Goal: Navigation & Orientation: Find specific page/section

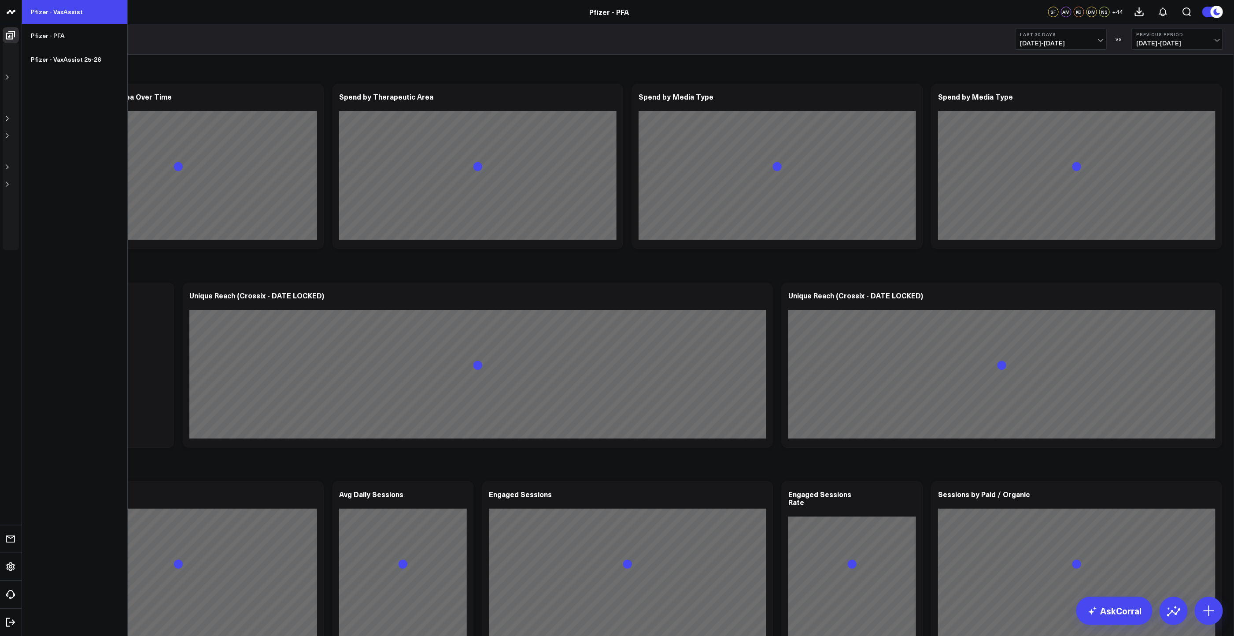
click at [62, 9] on link "Pfizer - VaxAssist" at bounding box center [74, 12] width 105 height 24
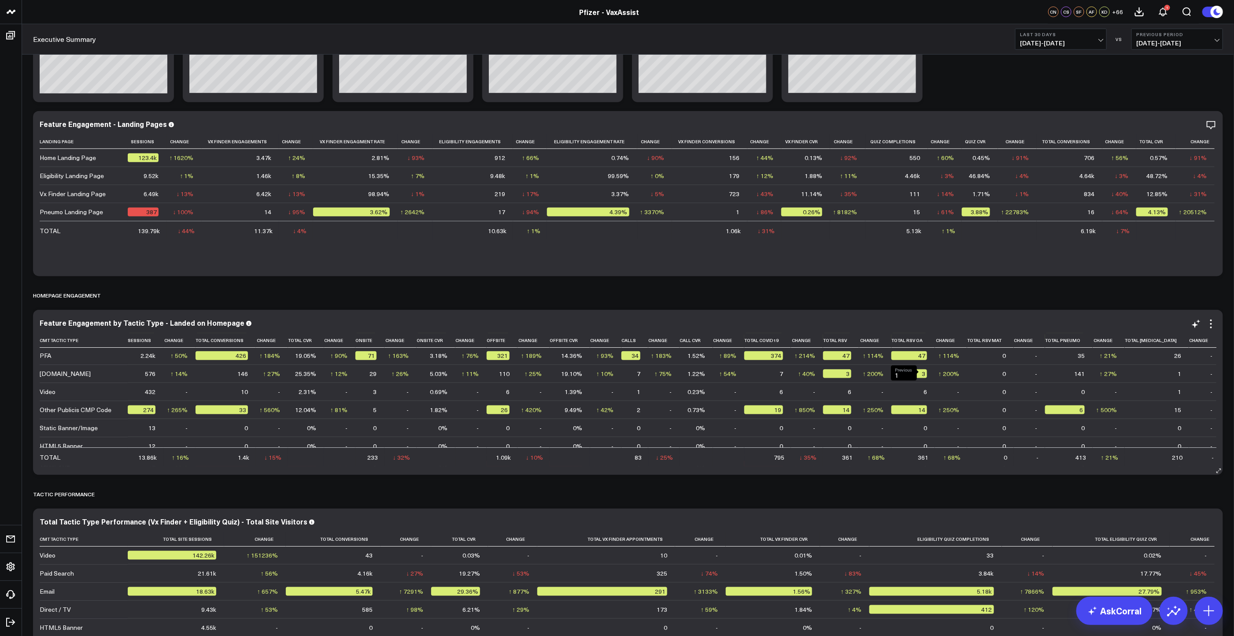
scroll to position [606, 0]
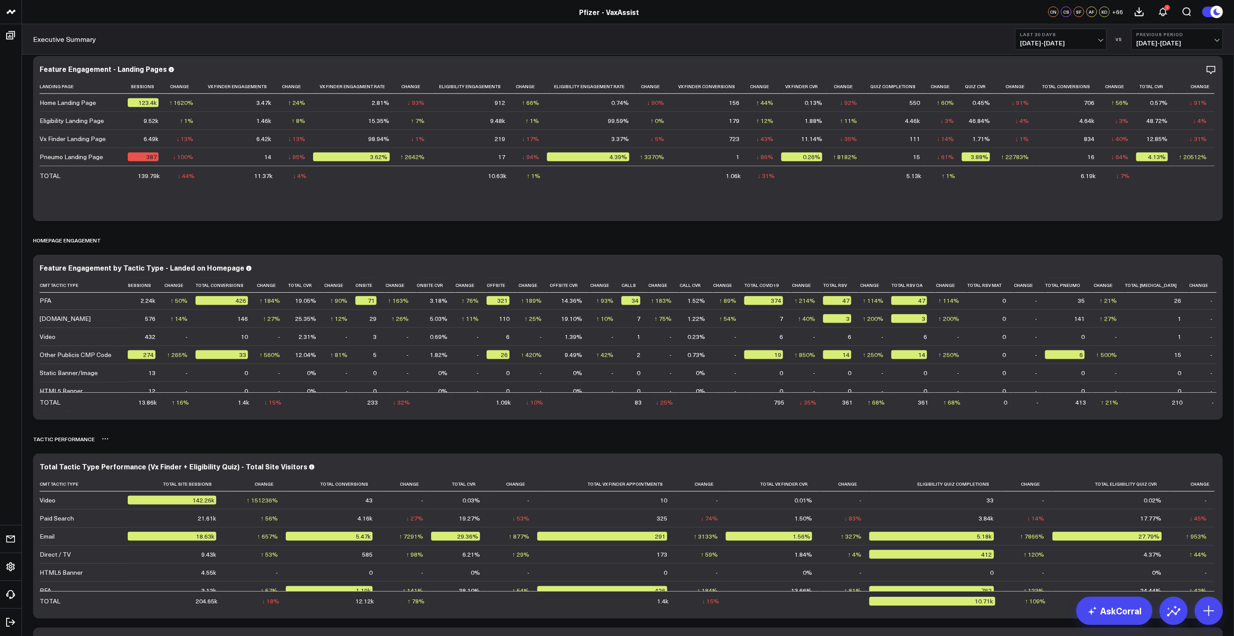
drag, startPoint x: 27, startPoint y: 439, endPoint x: 120, endPoint y: 435, distance: 92.6
click at [120, 435] on div "Vx Finder Modify via AI Copy link to widget Ask support Remove Create linked co…" at bounding box center [628, 414] width 1212 height 1916
click at [666, 435] on div "Tactic Performance" at bounding box center [628, 439] width 1190 height 20
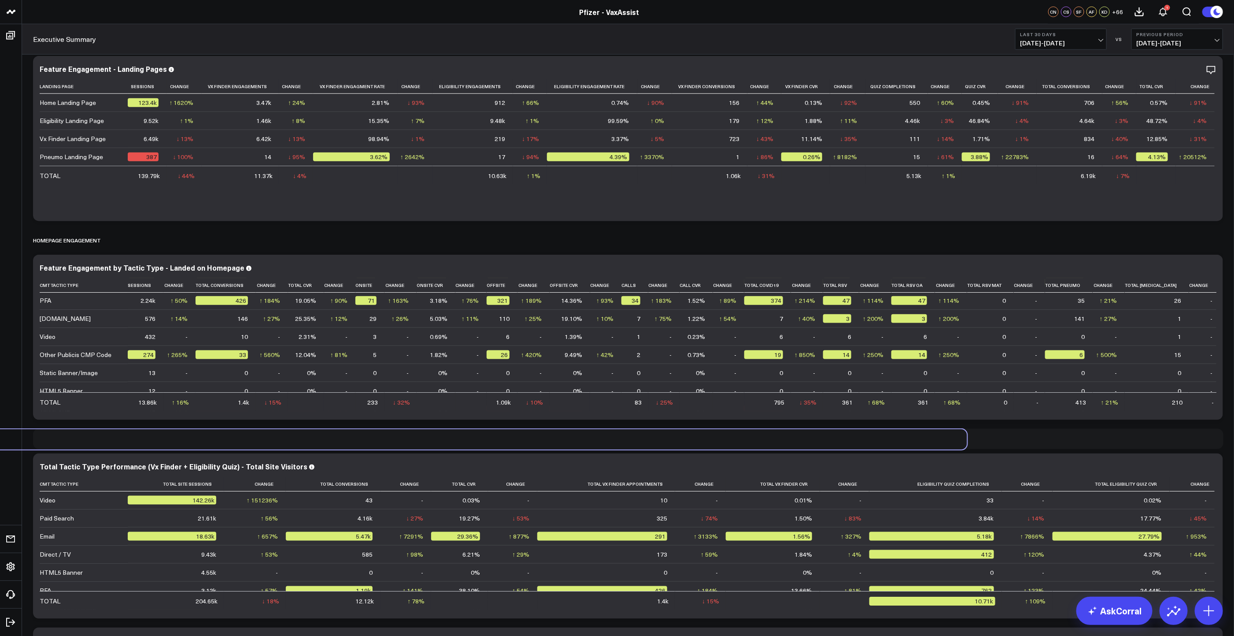
click at [410, 436] on div "Tactic Performance" at bounding box center [372, 439] width 1190 height 20
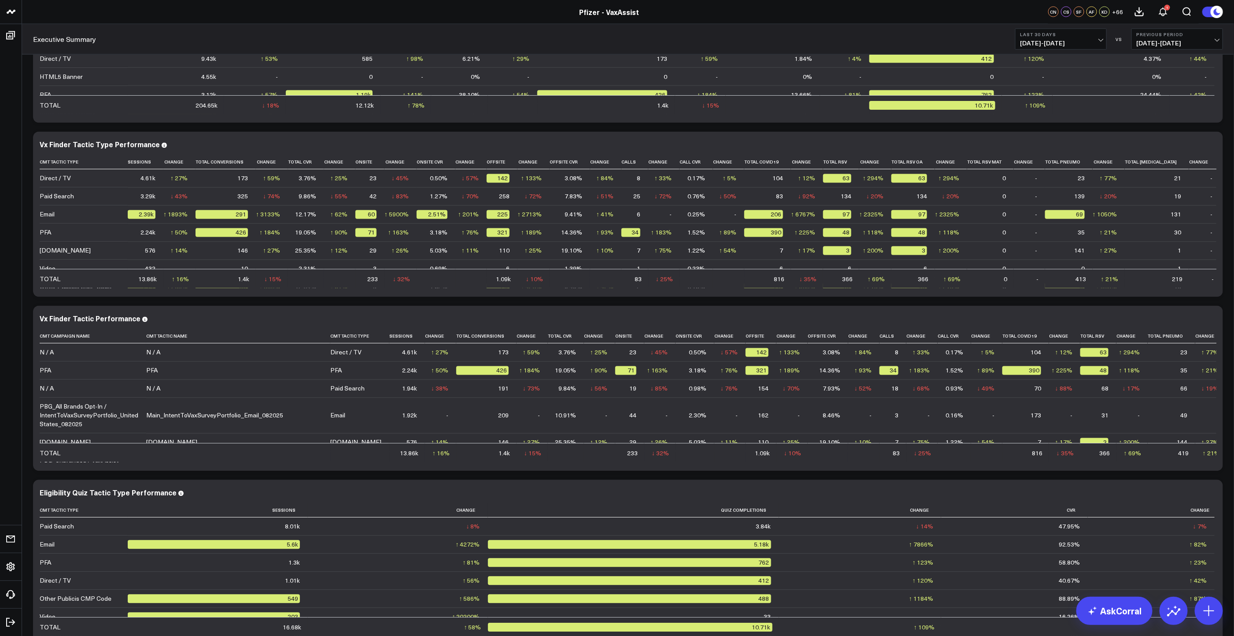
scroll to position [1341, 0]
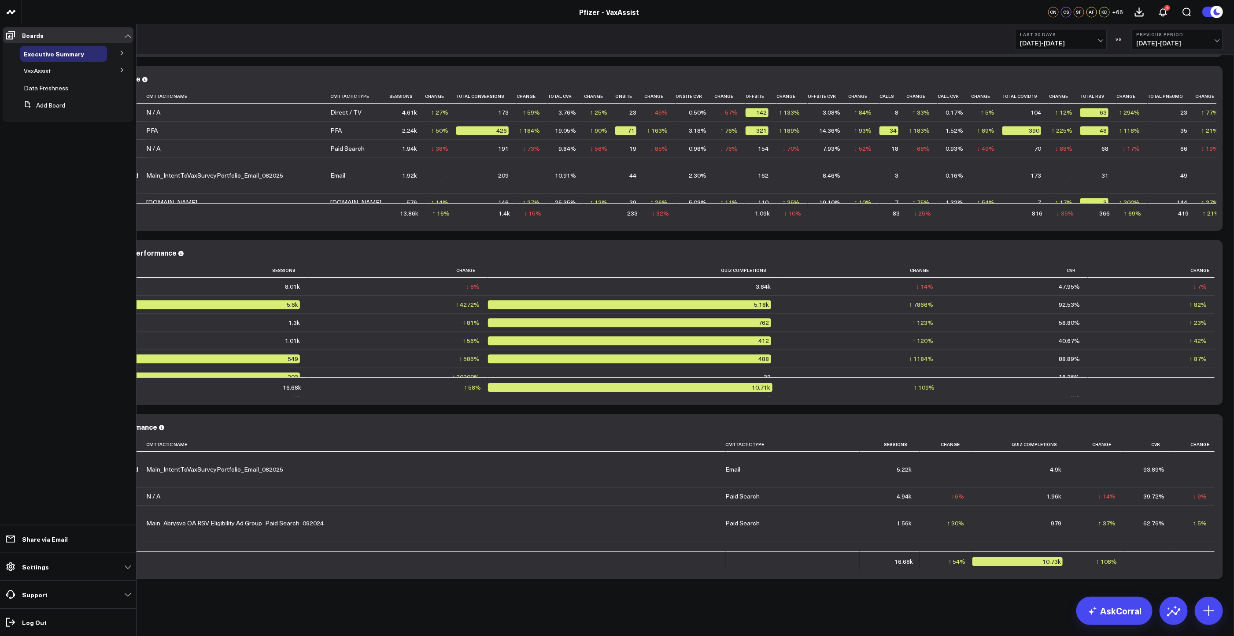
click at [122, 66] on button at bounding box center [122, 69] width 23 height 13
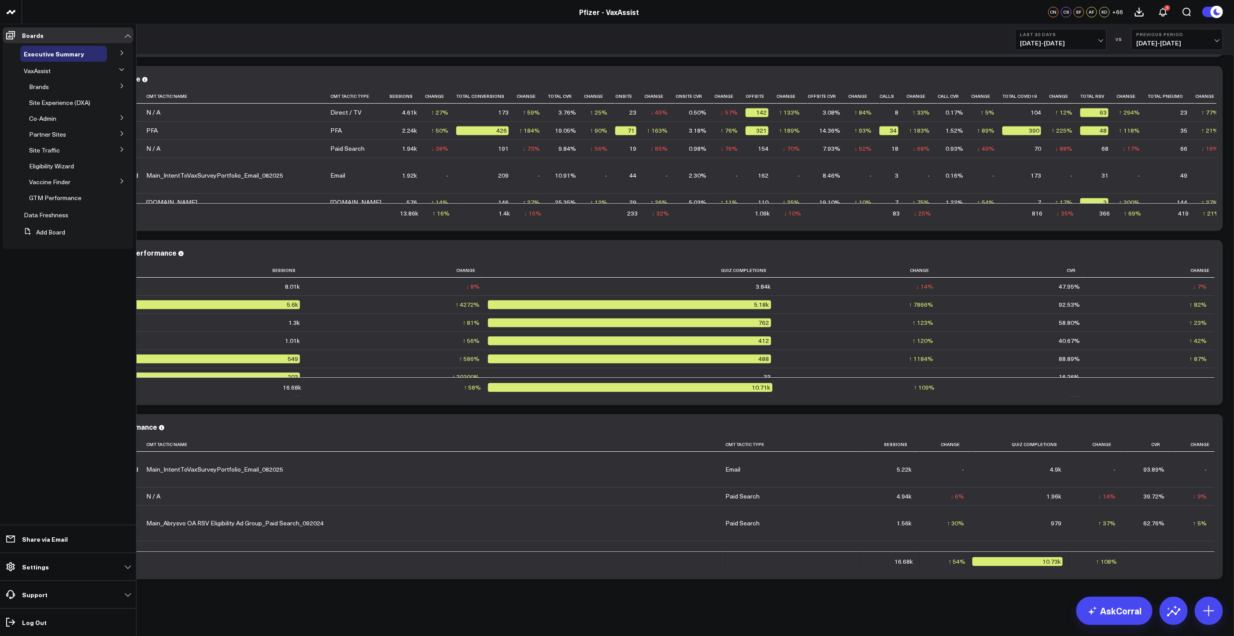
click at [122, 85] on icon at bounding box center [121, 85] width 5 height 5
click at [67, 166] on span "Brand Media Drivers" at bounding box center [62, 166] width 57 height 8
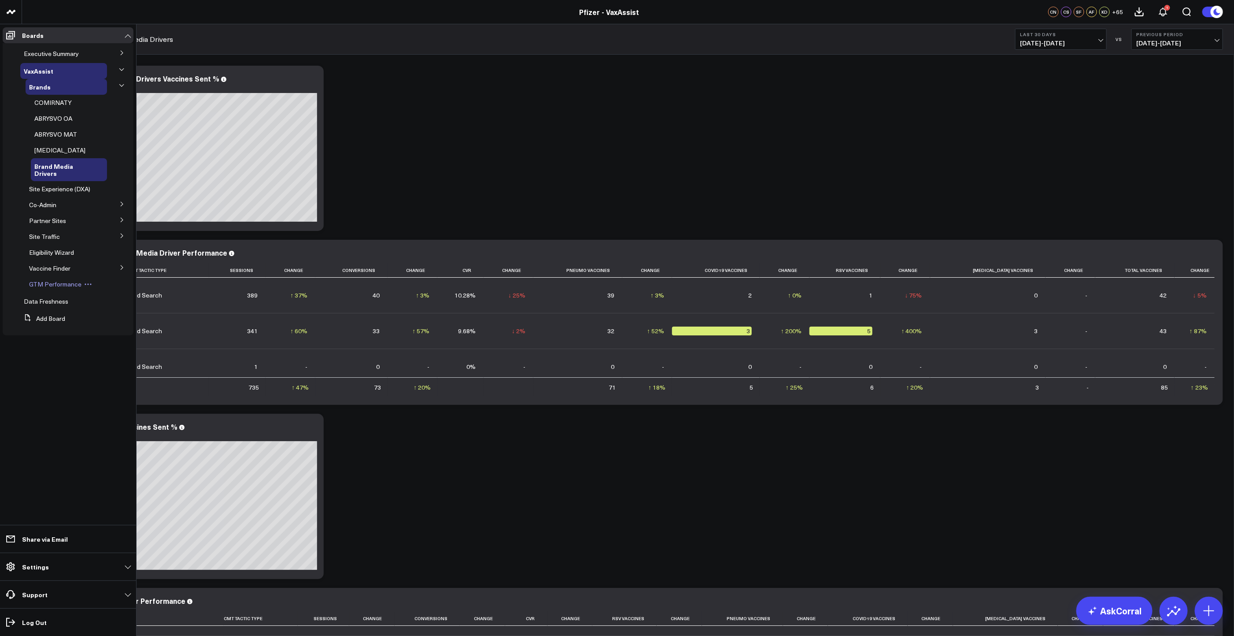
click at [53, 280] on span "GTM Performance" at bounding box center [55, 284] width 52 height 8
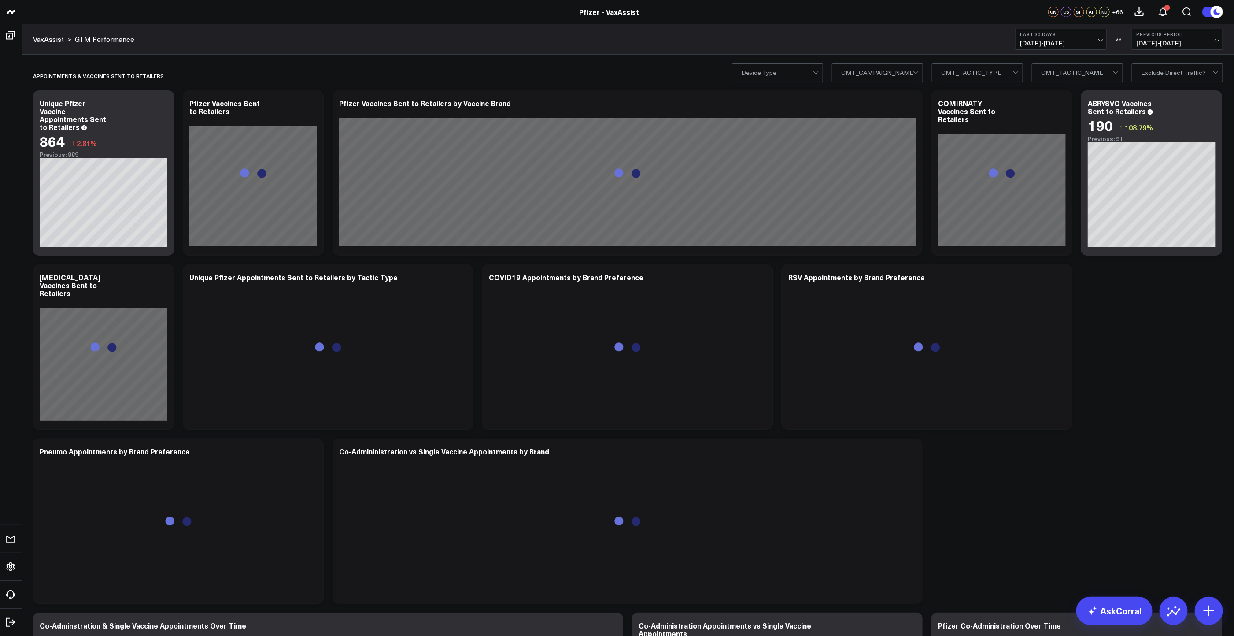
scroll to position [148, 0]
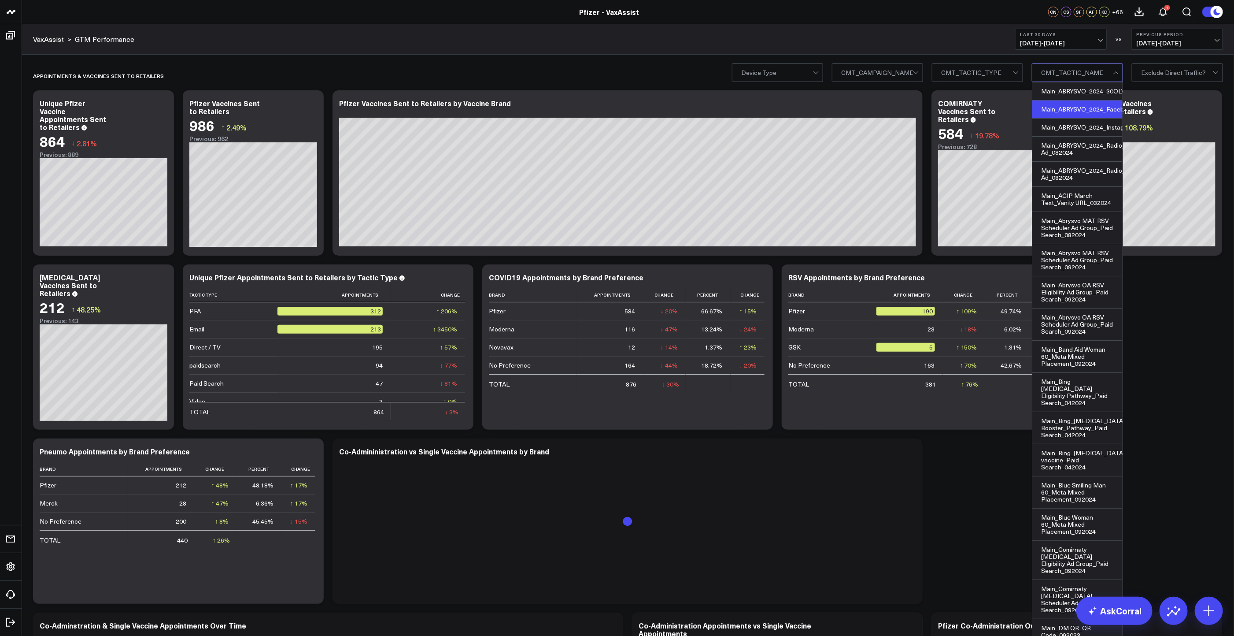
scroll to position [0, 0]
click at [1020, 78] on div at bounding box center [1016, 73] width 7 height 18
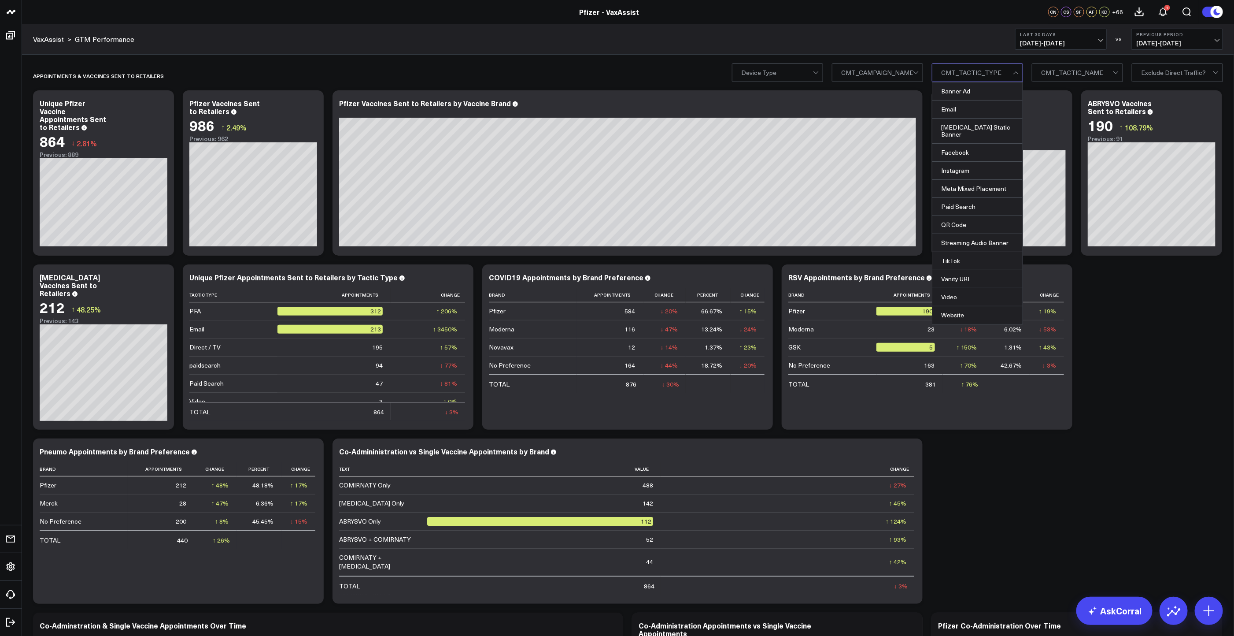
click at [918, 78] on div at bounding box center [916, 73] width 7 height 18
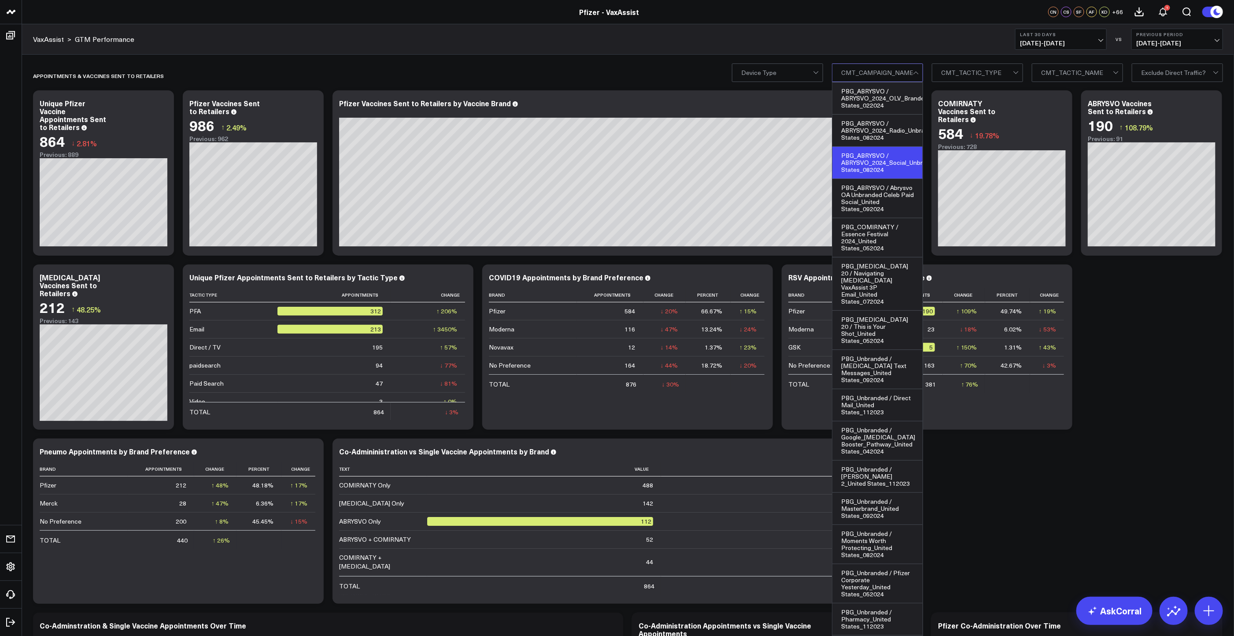
scroll to position [551, 0]
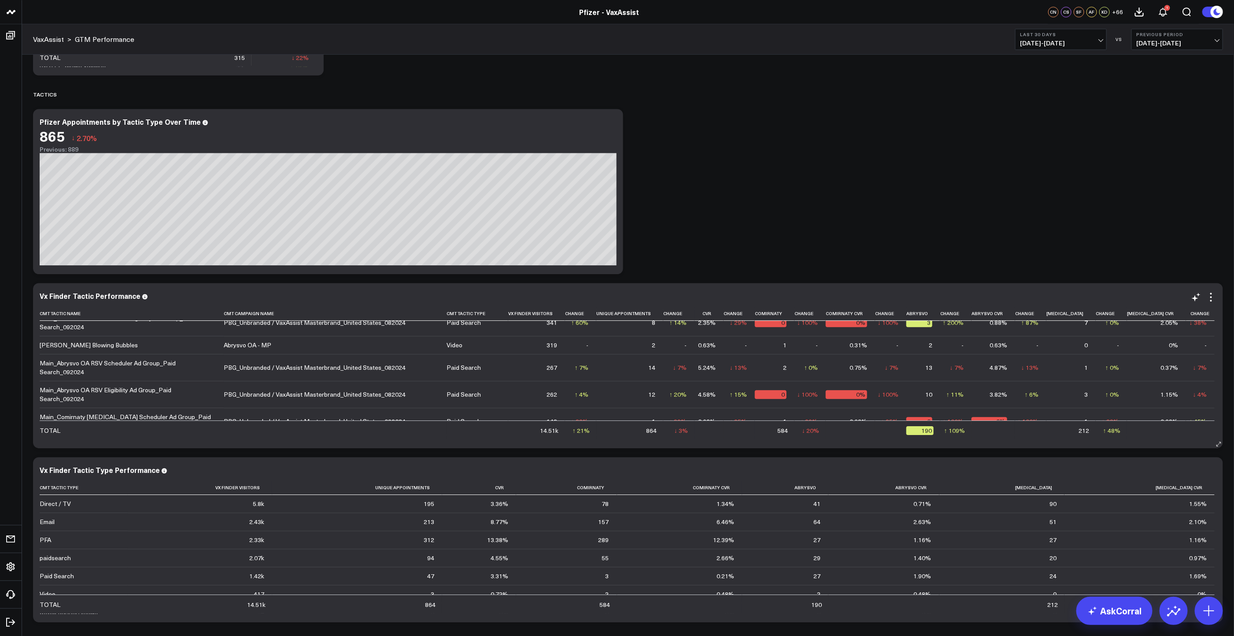
scroll to position [0, 0]
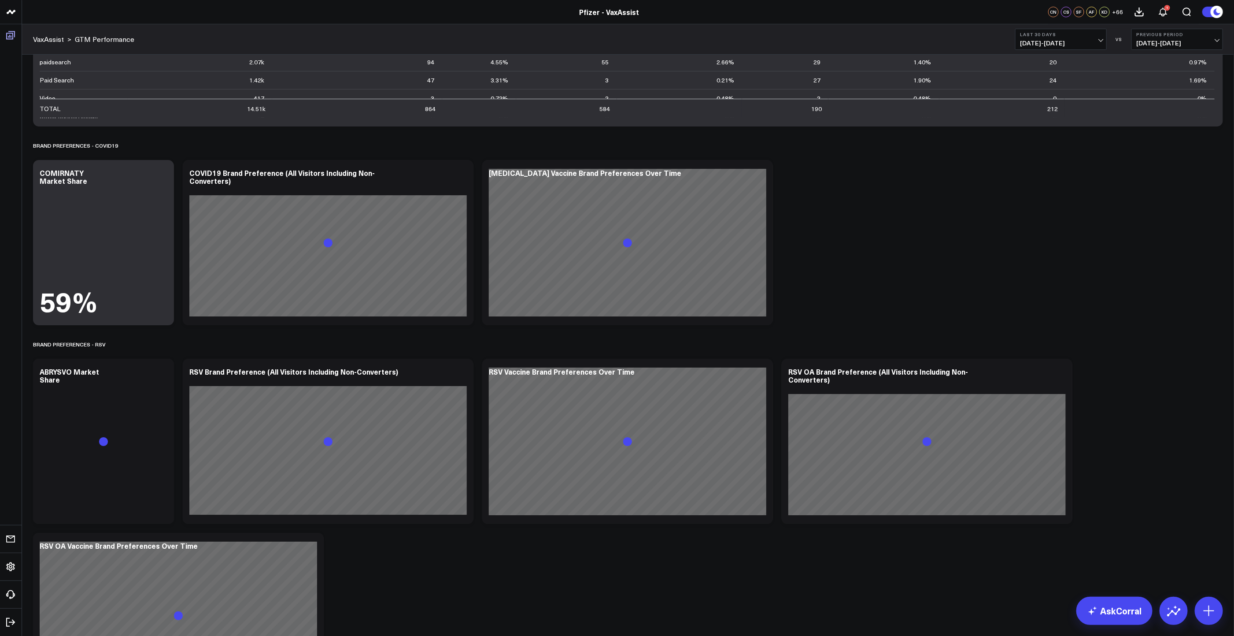
click at [5, 36] on icon at bounding box center [10, 35] width 11 height 11
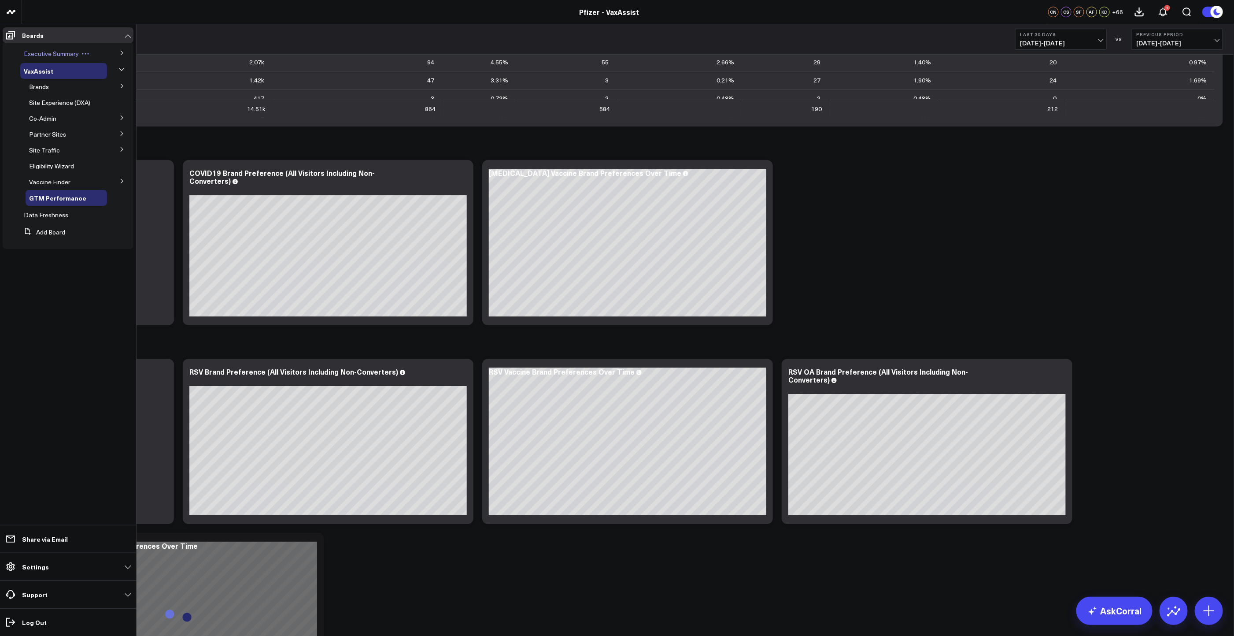
click at [58, 54] on span "Executive Summary" at bounding box center [51, 53] width 55 height 8
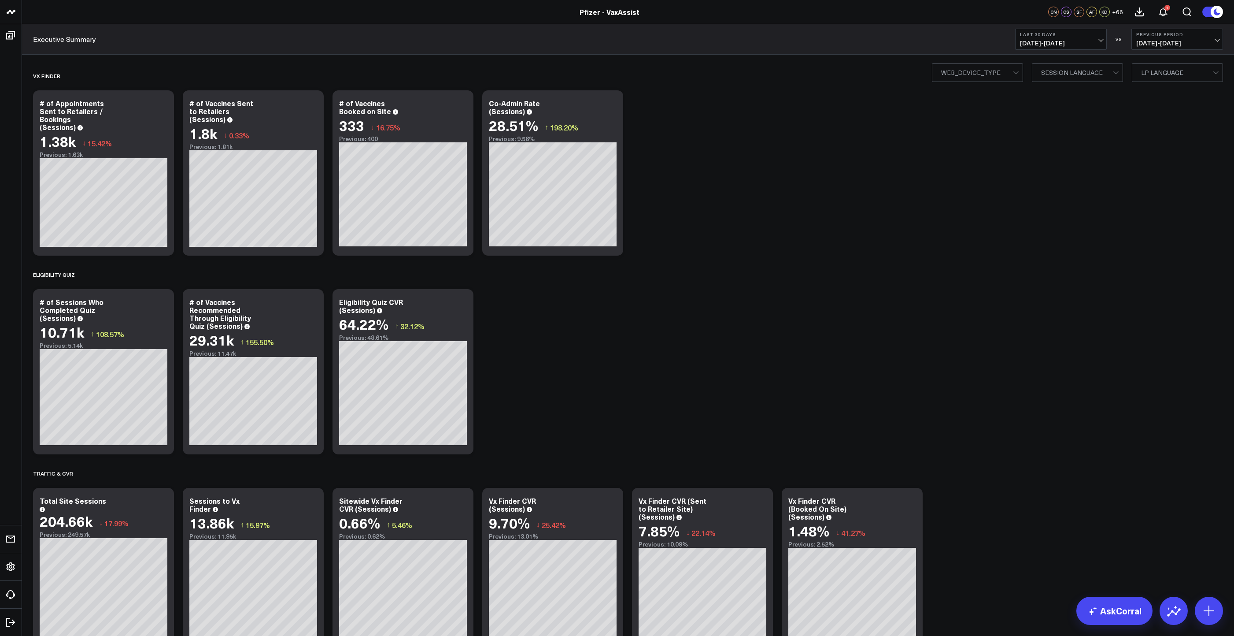
scroll to position [1341, 0]
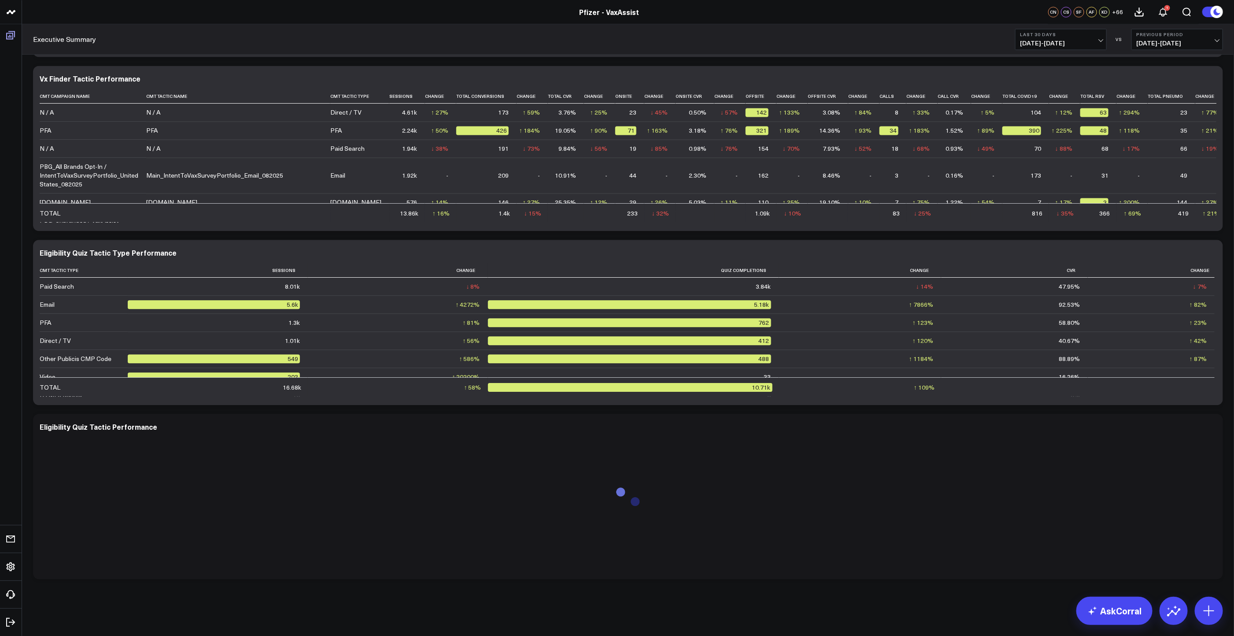
click at [11, 30] on icon at bounding box center [10, 35] width 11 height 11
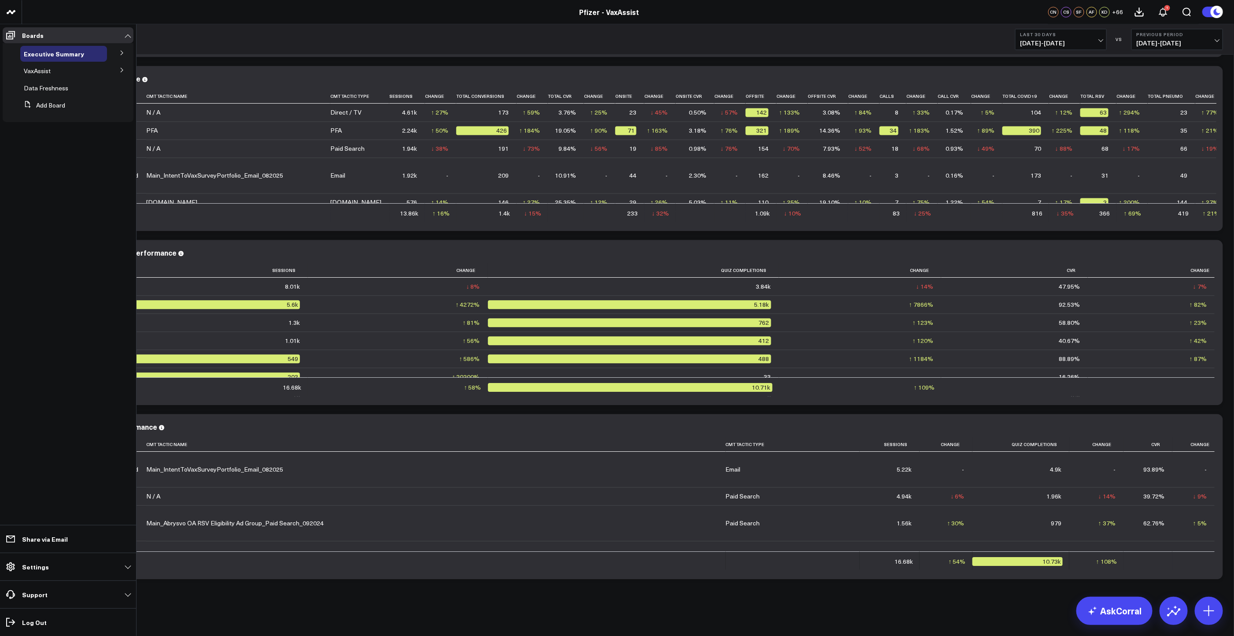
scroll to position [0, 0]
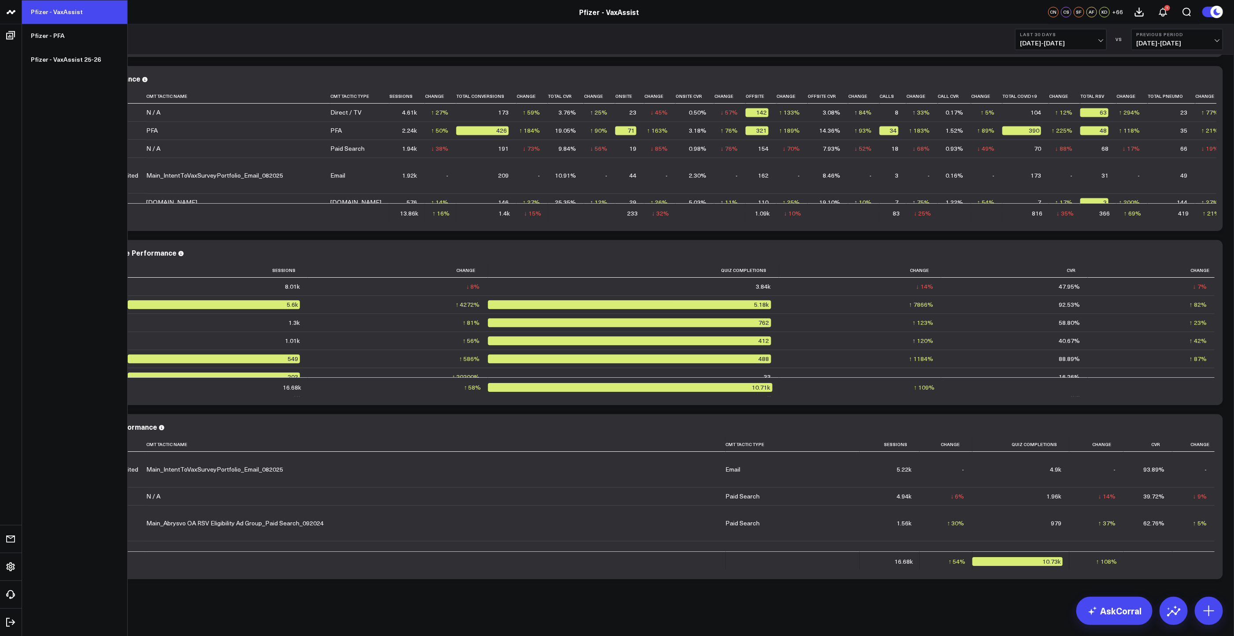
click at [22, 8] on link "Pfizer - VaxAssist" at bounding box center [74, 12] width 105 height 24
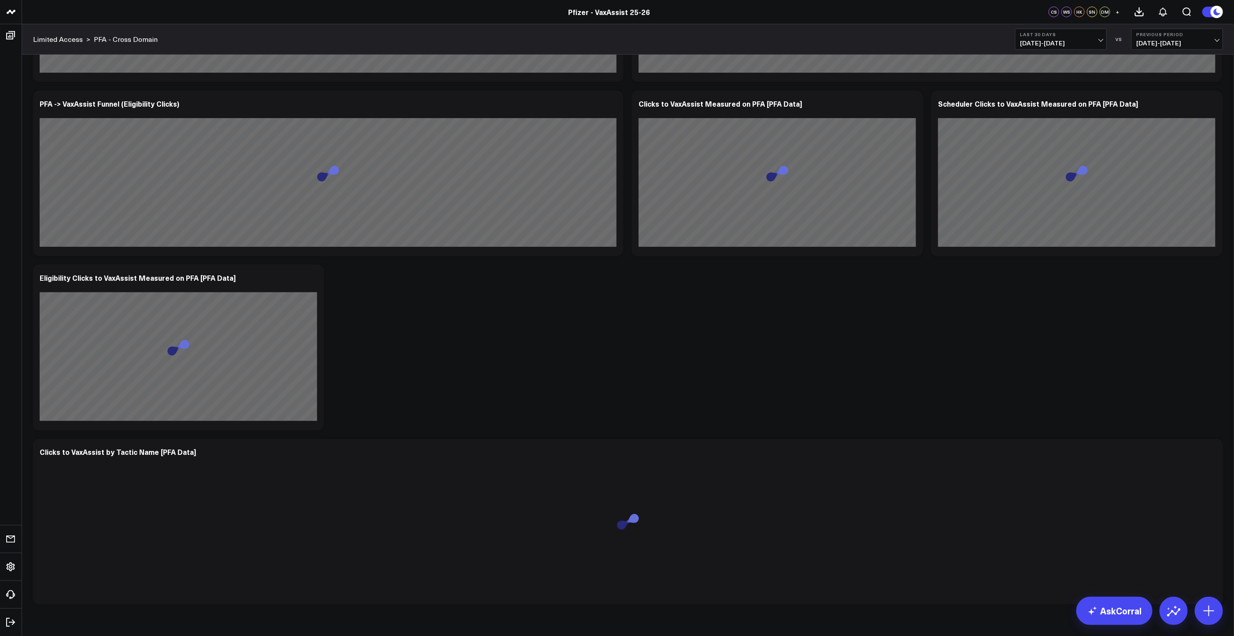
scroll to position [2403, 0]
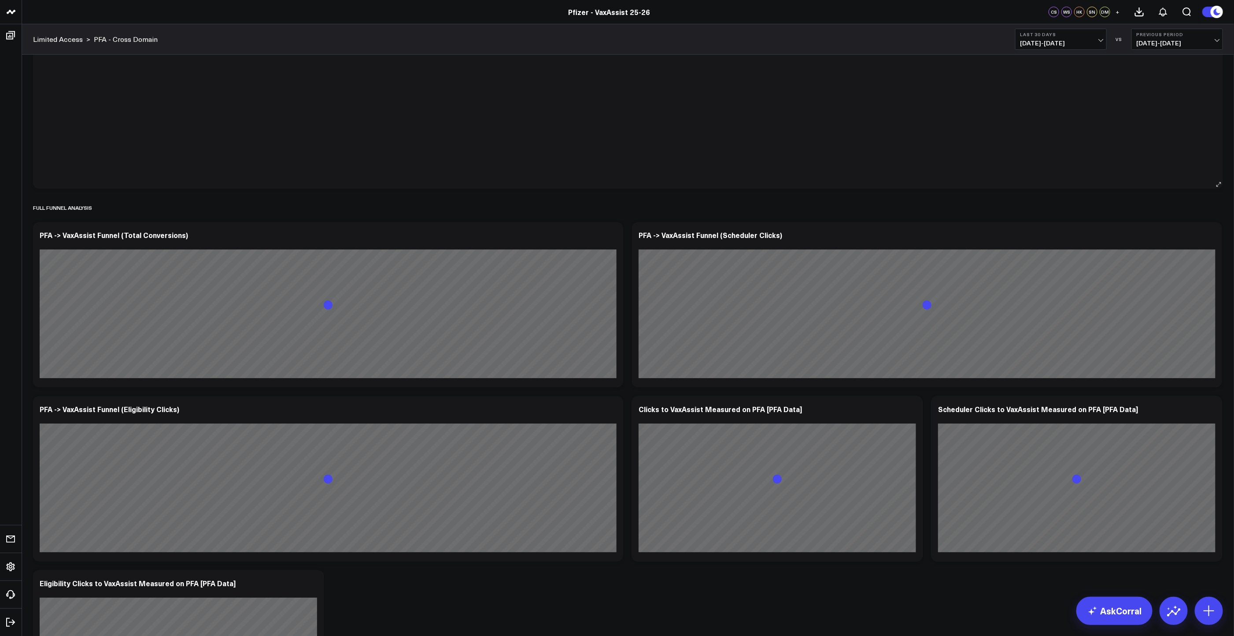
click at [326, 113] on div at bounding box center [628, 26] width 1177 height 307
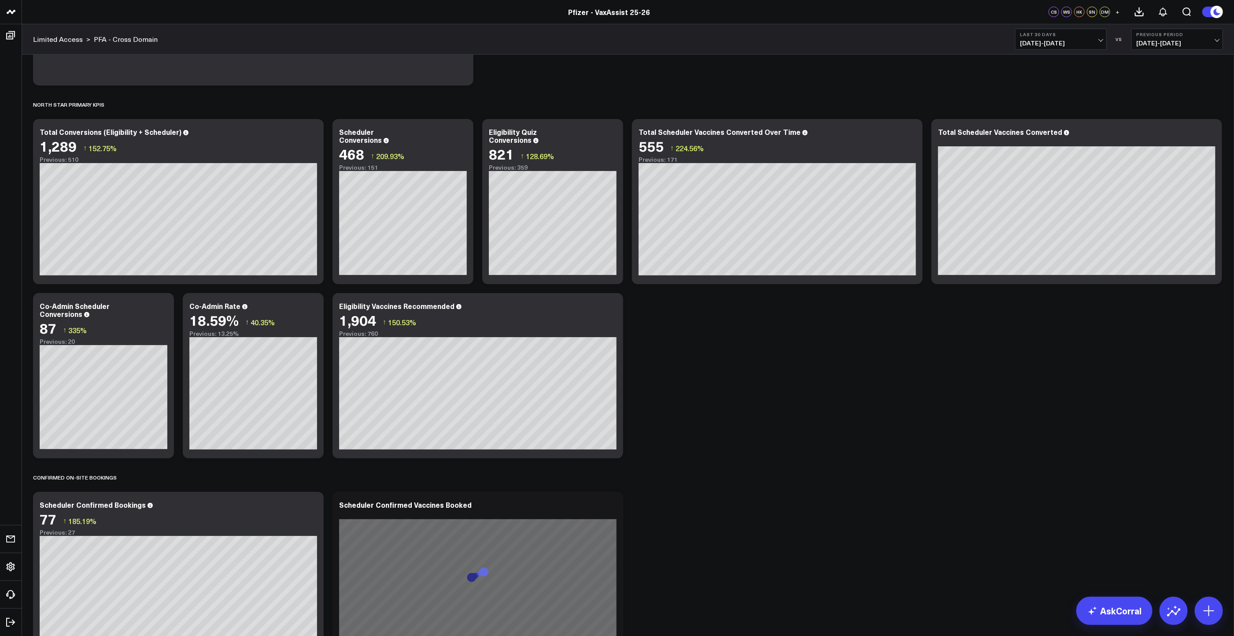
scroll to position [0, 0]
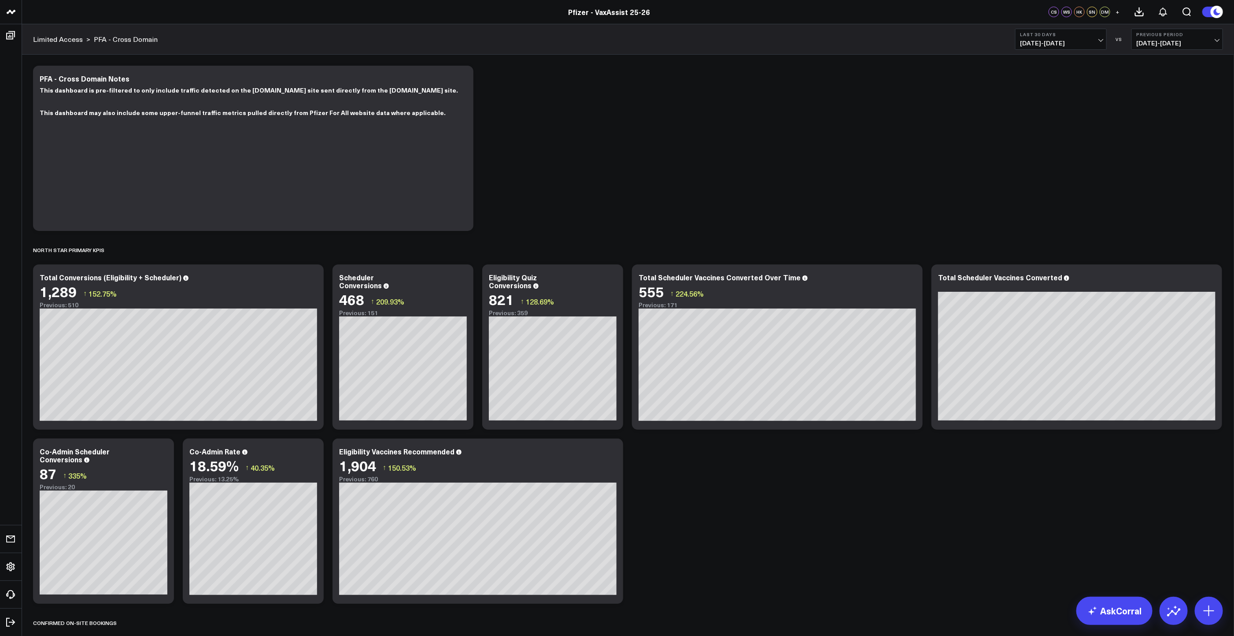
drag, startPoint x: 567, startPoint y: 155, endPoint x: 574, endPoint y: 170, distance: 15.4
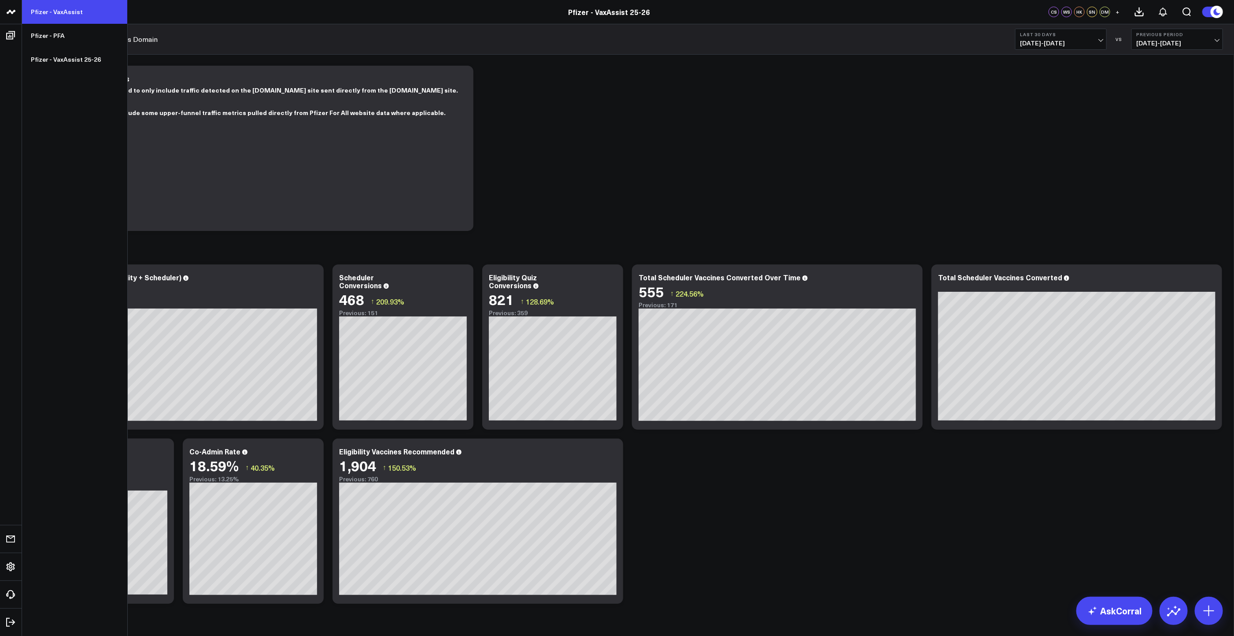
click at [58, 11] on link "Pfizer - VaxAssist" at bounding box center [74, 12] width 105 height 24
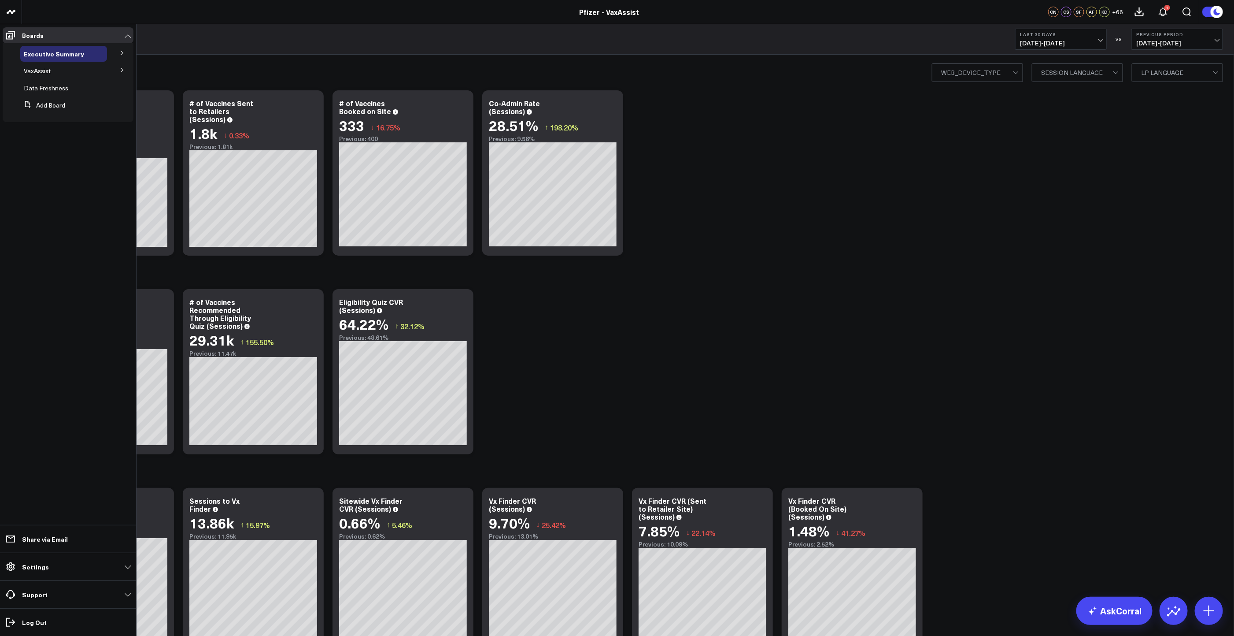
click at [122, 71] on icon at bounding box center [121, 69] width 5 height 5
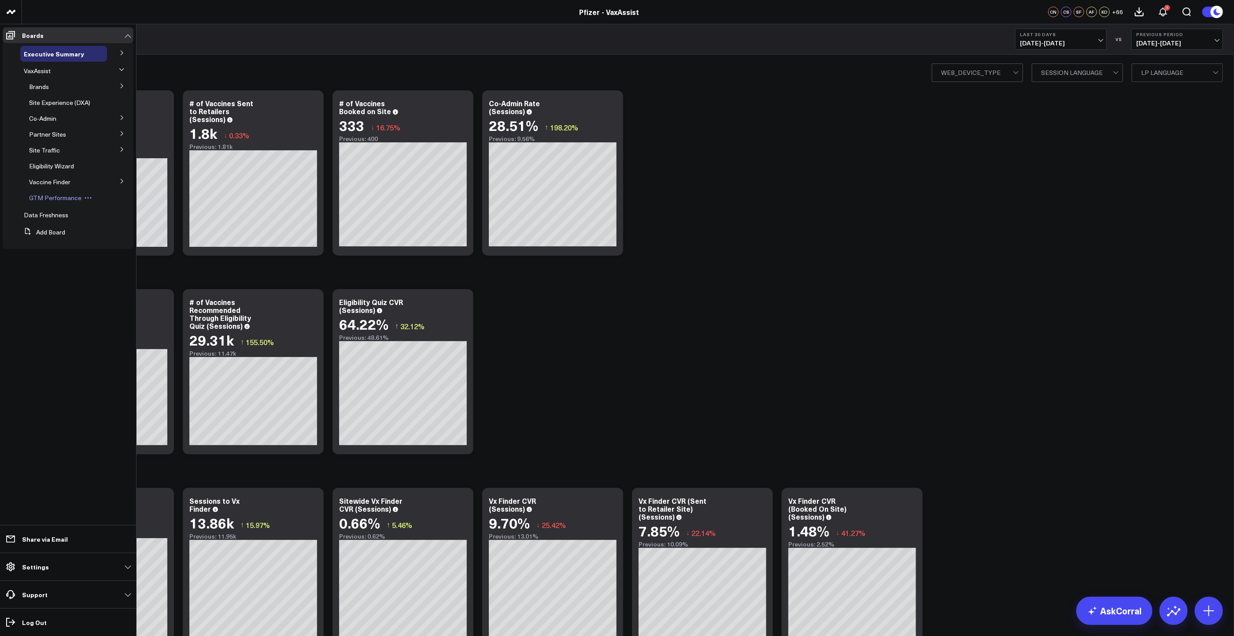
click at [54, 197] on span "GTM Performance" at bounding box center [55, 197] width 52 height 8
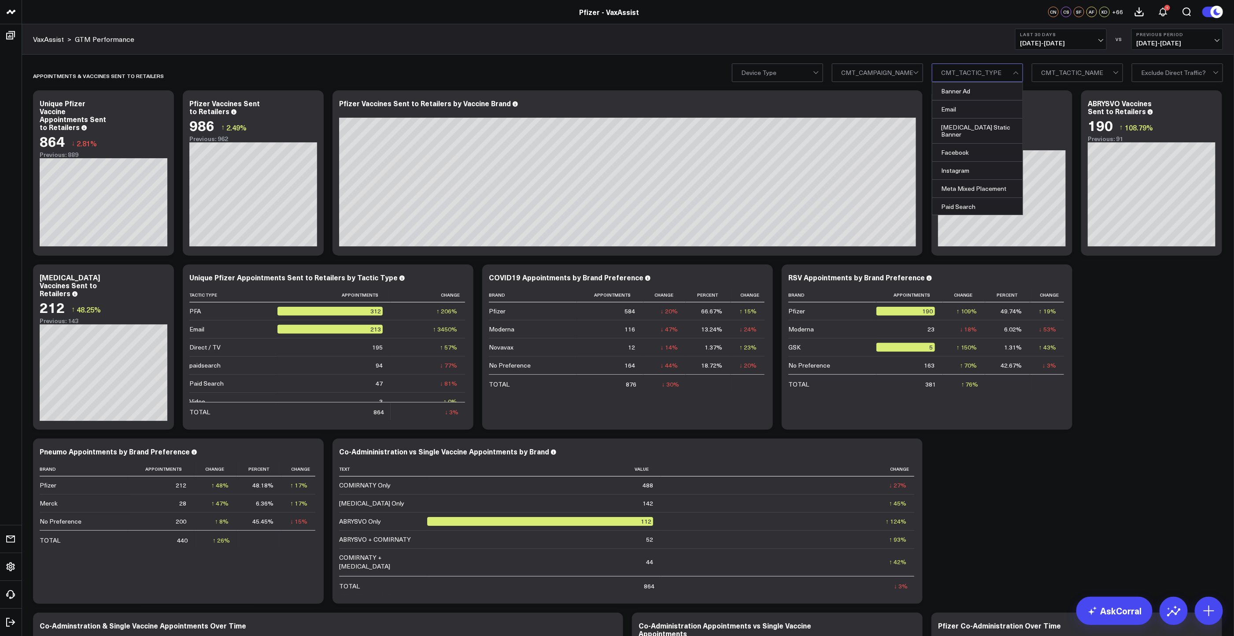
click at [1015, 71] on div at bounding box center [1016, 73] width 5 height 5
click at [1112, 73] on div at bounding box center [1077, 73] width 72 height 18
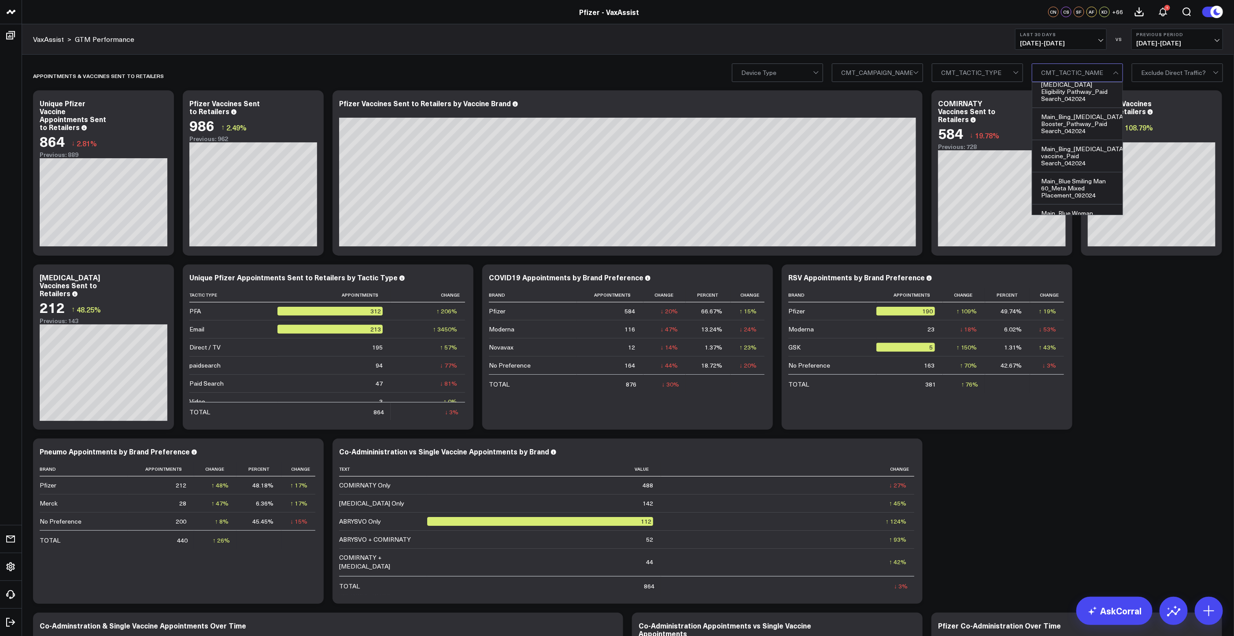
scroll to position [441, 0]
click at [712, 73] on div "Appointments & Vaccines Sent to Retailers" at bounding box center [577, 76] width 1089 height 20
